Goal: Transaction & Acquisition: Download file/media

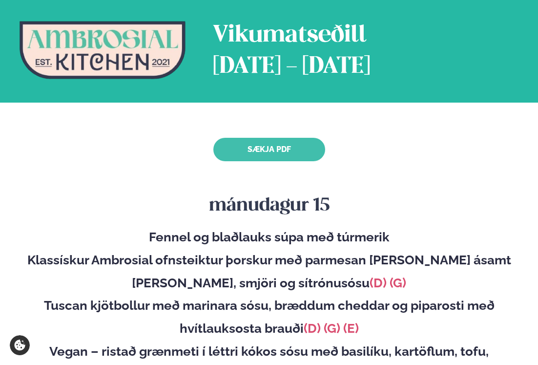
scroll to position [54, 0]
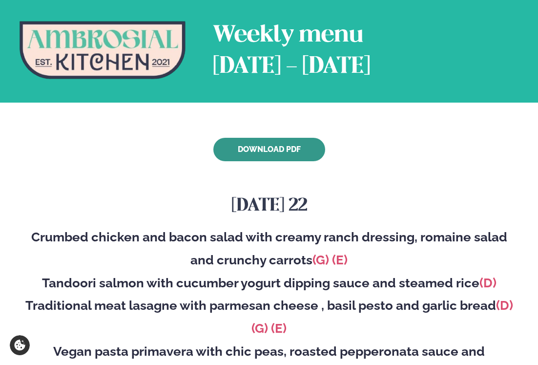
click at [268, 156] on link "Download PDF" at bounding box center [269, 149] width 112 height 23
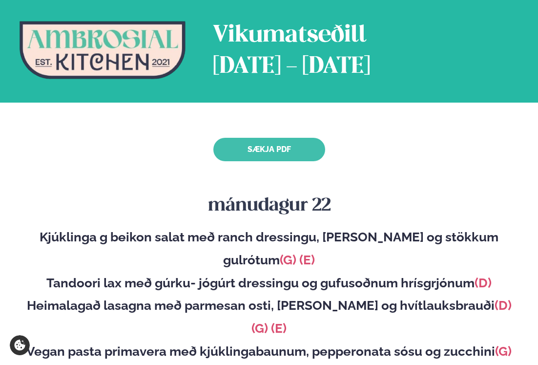
scroll to position [54, 0]
